Goal: Check status: Check status

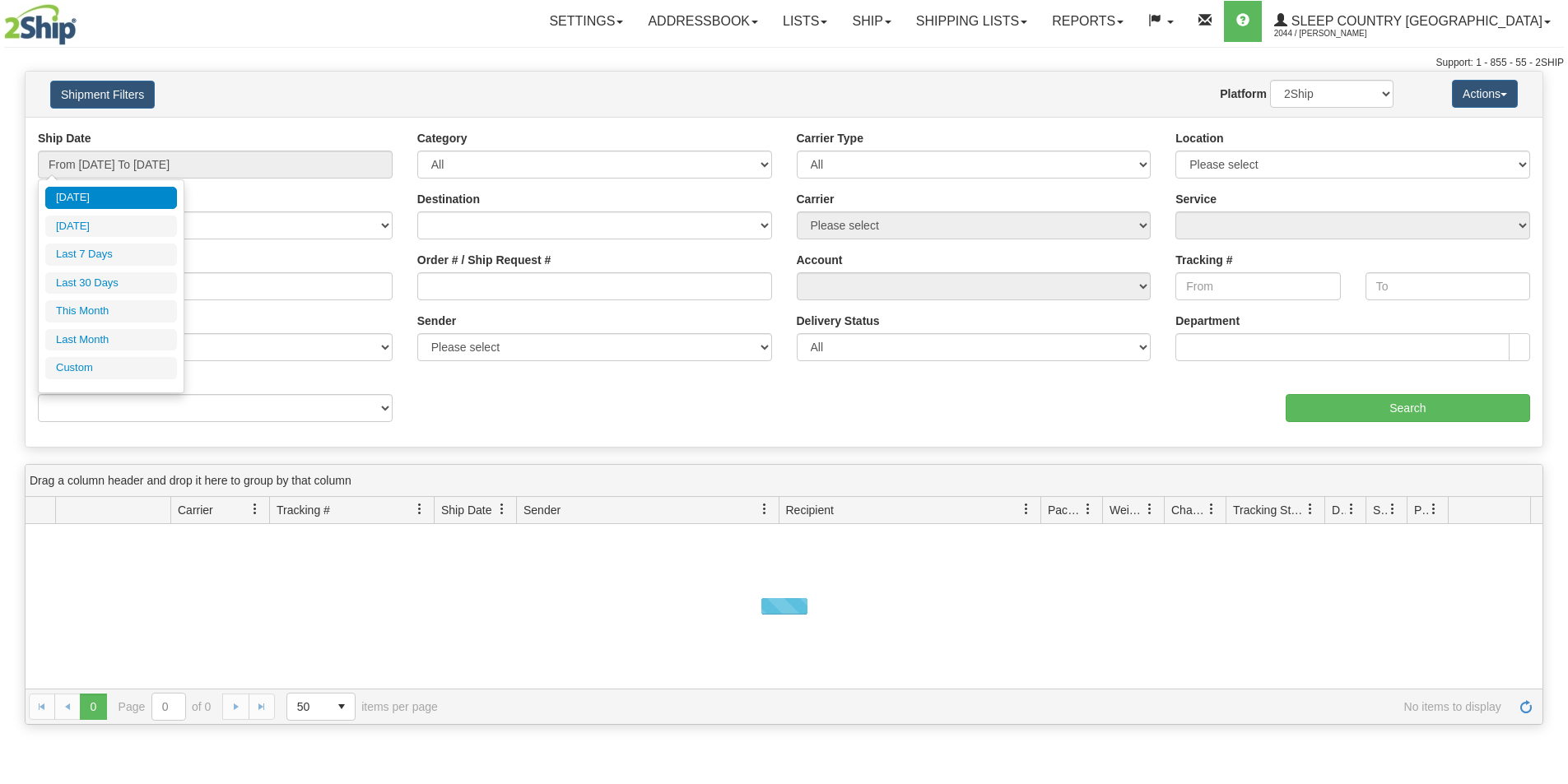
click at [171, 171] on input "From [DATE] To [DATE]" at bounding box center [215, 164] width 355 height 28
click at [119, 283] on li "Last 30 Days" at bounding box center [111, 284] width 131 height 22
type input "From [DATE] To [DATE]"
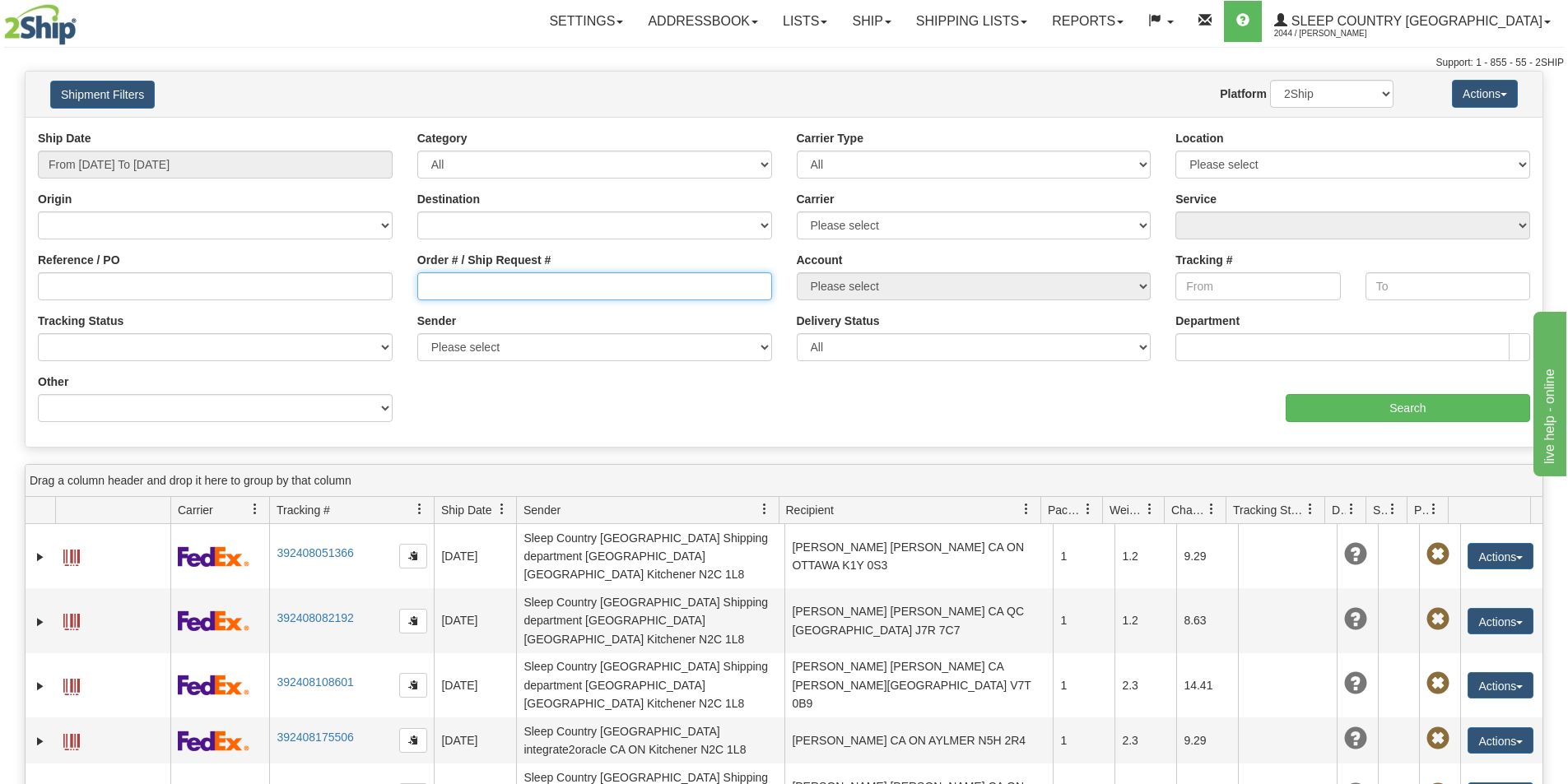
click at [499, 276] on input "Order # / Ship Request #" at bounding box center [594, 286] width 355 height 28
paste input "9000H957920"
type input "9000H957920"
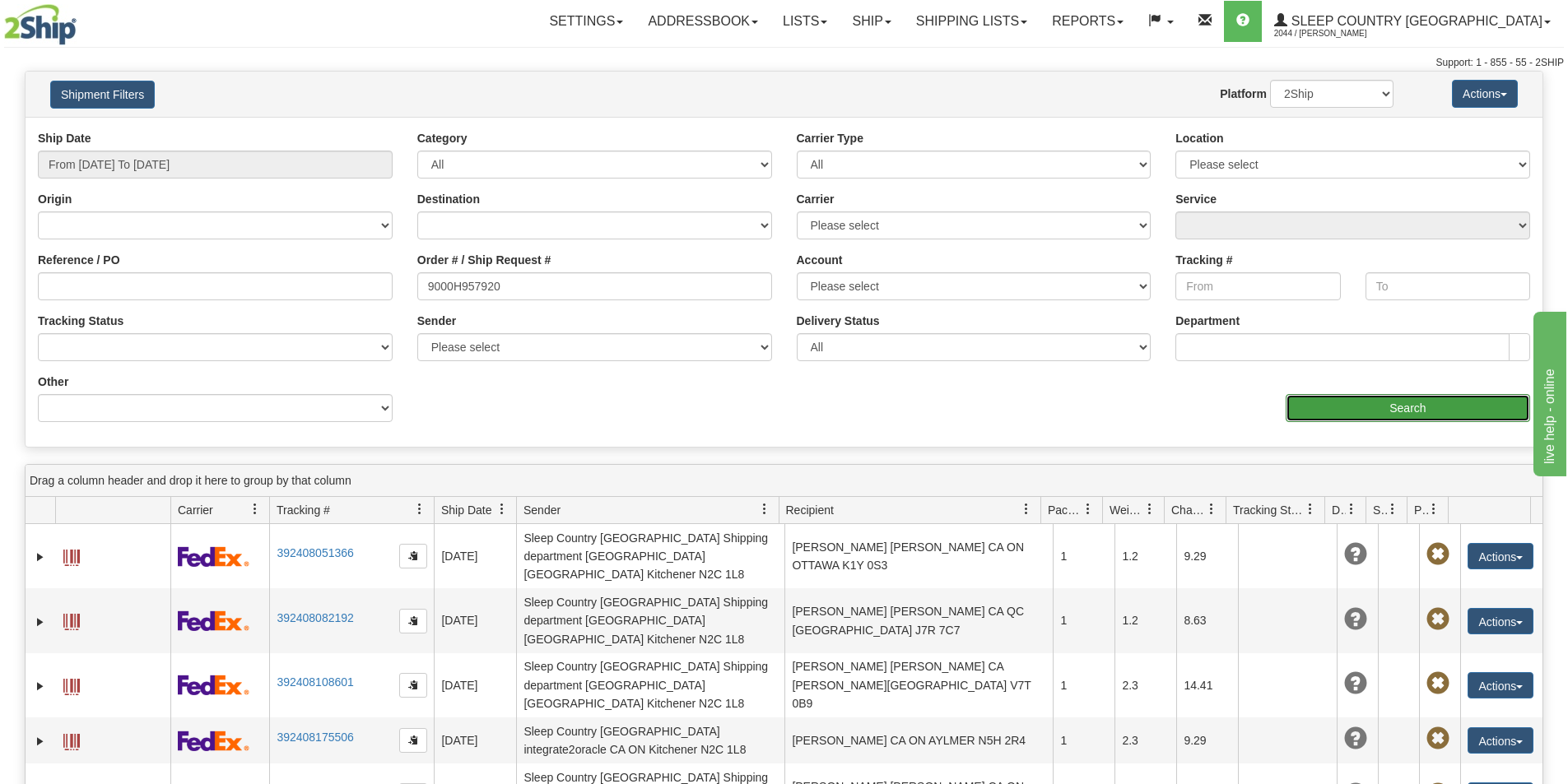
click at [1318, 406] on input "Search" at bounding box center [1408, 407] width 245 height 28
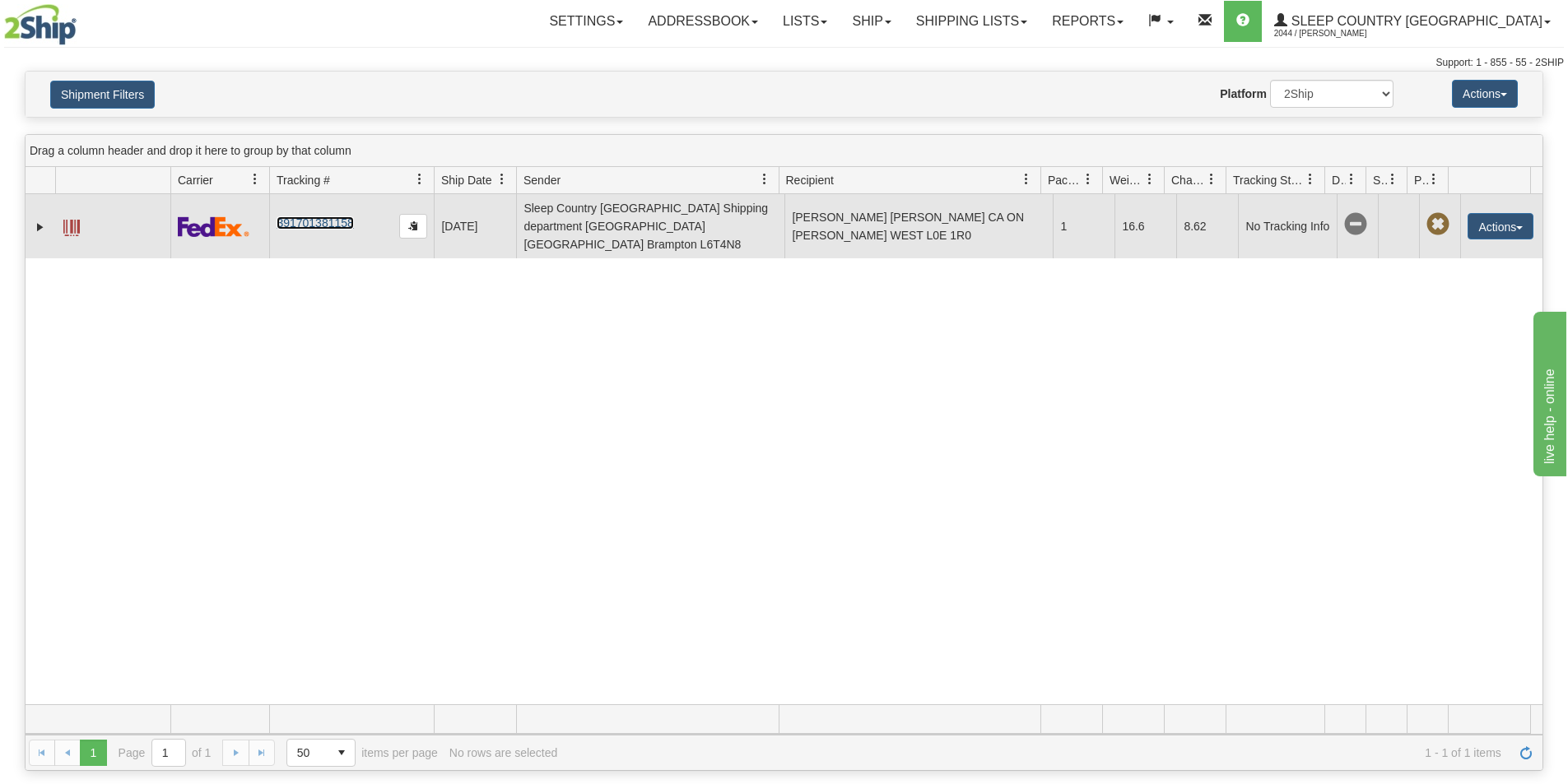
click at [326, 216] on link "391701381158" at bounding box center [315, 222] width 77 height 13
